Goal: Information Seeking & Learning: Understand process/instructions

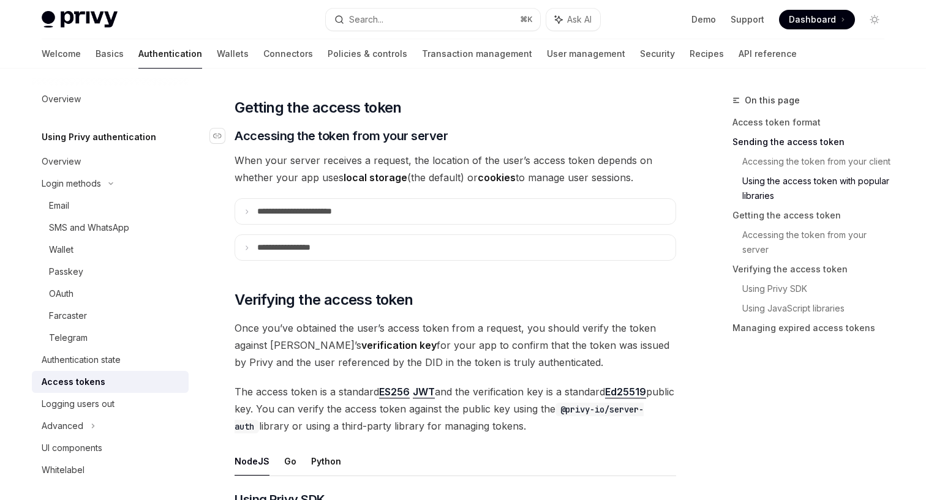
scroll to position [1384, 0]
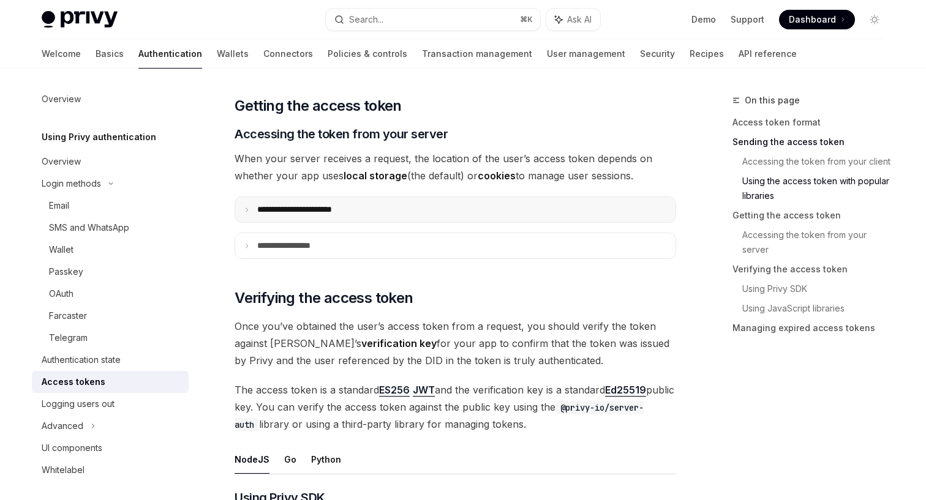
click at [362, 213] on summary "**********" at bounding box center [455, 209] width 440 height 25
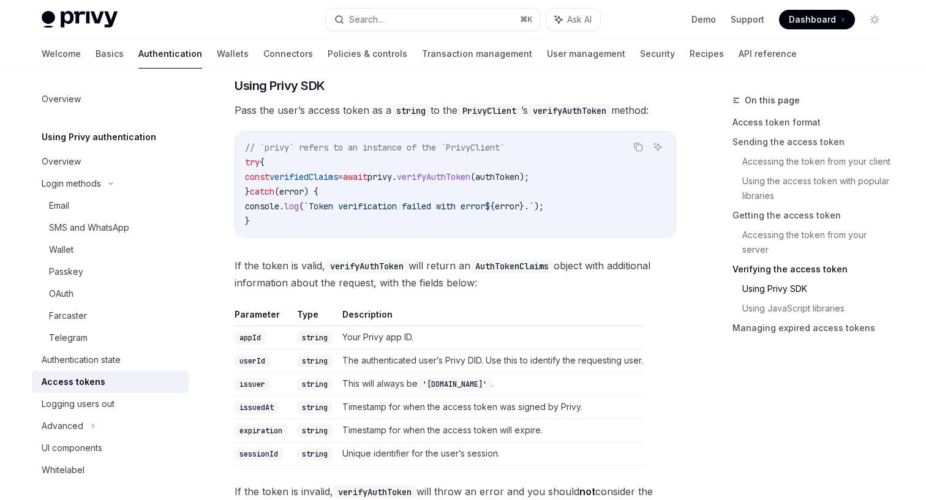
scroll to position [2053, 0]
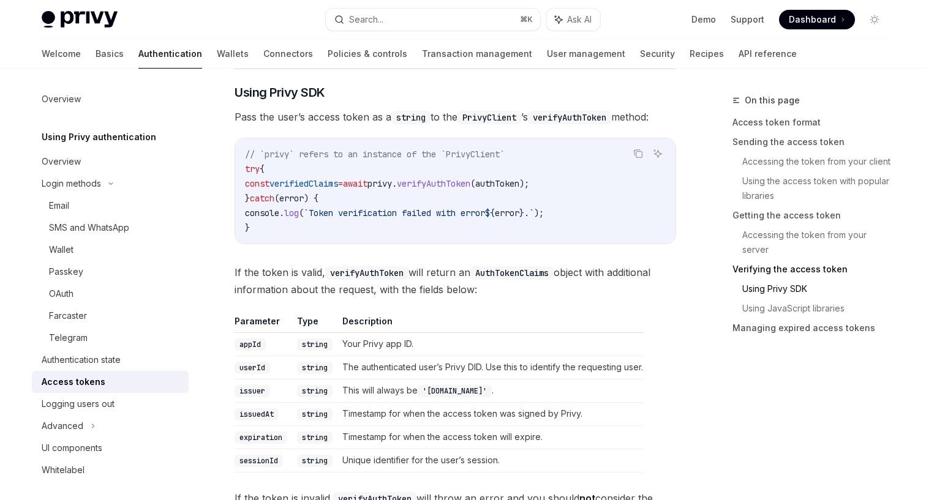
click at [260, 374] on code "userId" at bounding box center [252, 368] width 36 height 12
copy code "userId"
click at [770, 165] on link "Accessing the token from your client" at bounding box center [818, 162] width 152 height 20
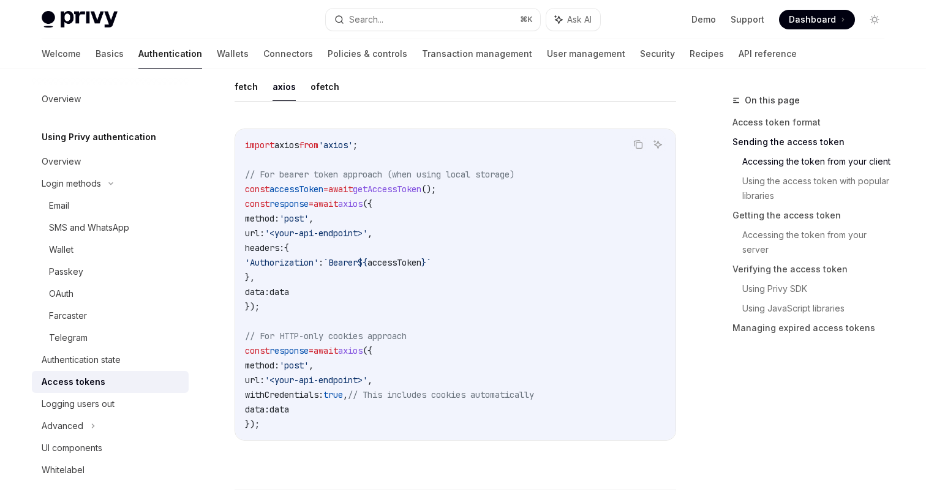
scroll to position [960, 0]
click at [748, 290] on link "Using Privy SDK" at bounding box center [818, 289] width 152 height 20
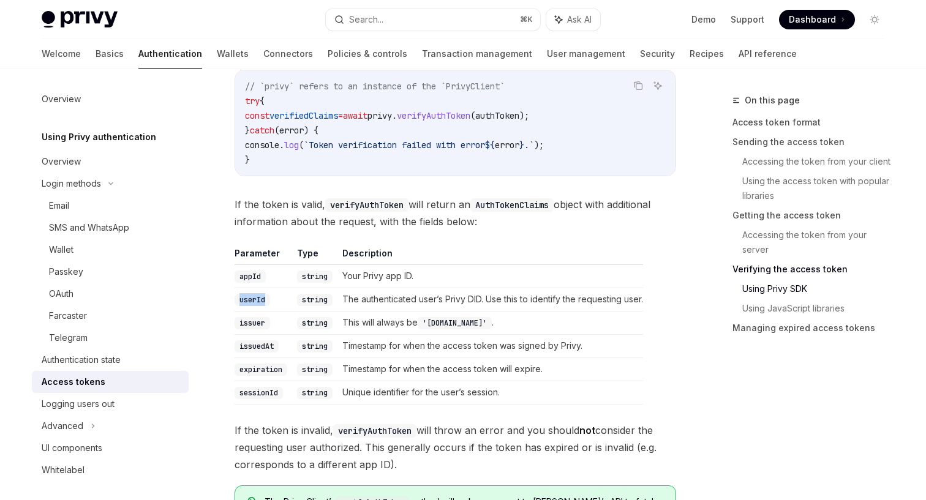
scroll to position [2120, 0]
click at [265, 376] on code "expiration" at bounding box center [260, 370] width 53 height 12
copy code "expiration"
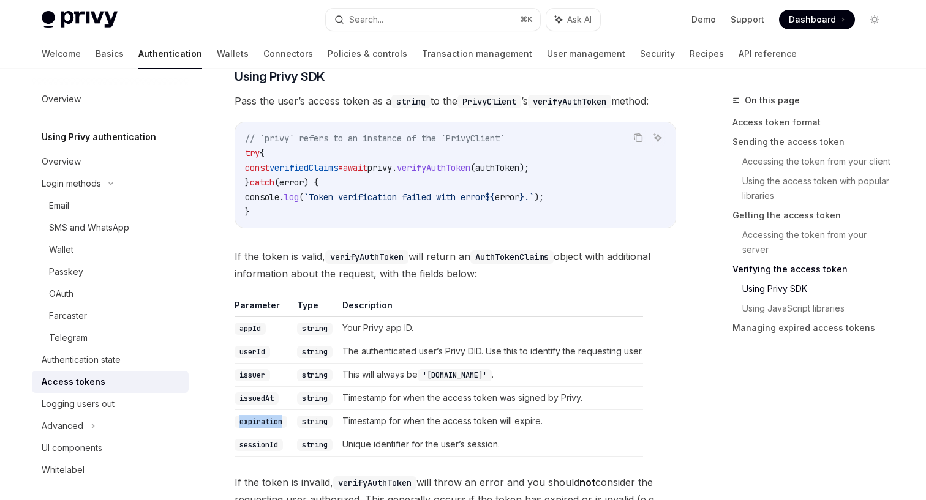
scroll to position [2064, 0]
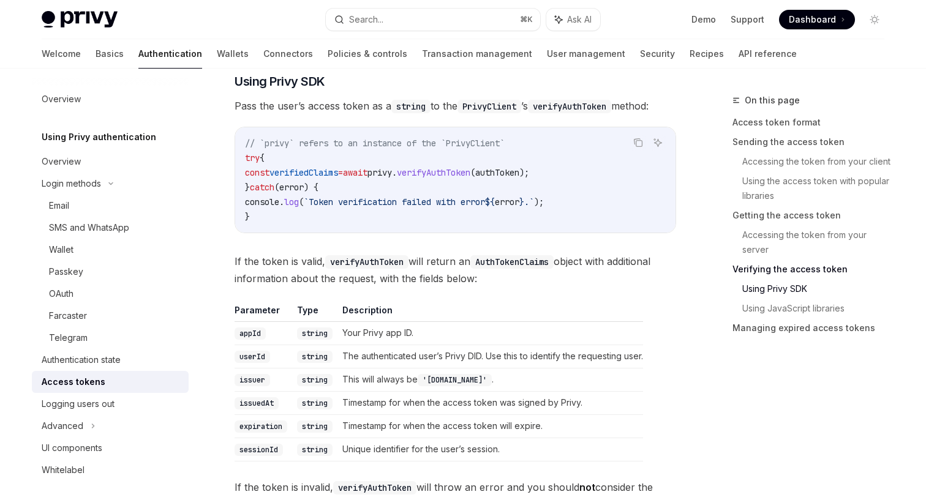
click at [254, 410] on code "issuedAt" at bounding box center [256, 403] width 44 height 12
copy code "issuedAt"
click at [255, 356] on code "userId" at bounding box center [252, 357] width 36 height 12
click at [255, 359] on code "userId" at bounding box center [252, 357] width 36 height 12
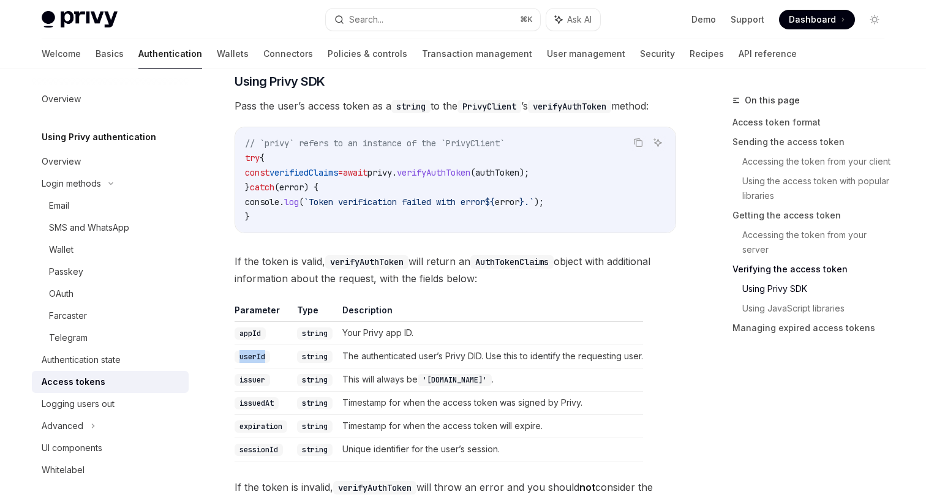
click at [255, 359] on code "userId" at bounding box center [252, 357] width 36 height 12
copy code "userId"
